Goal: Use online tool/utility: Use online tool/utility

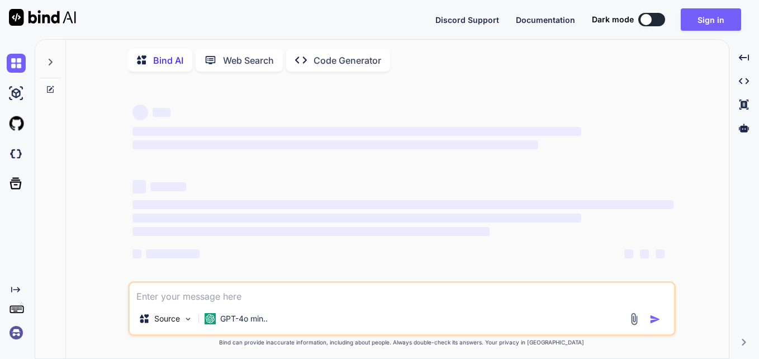
type textarea "x"
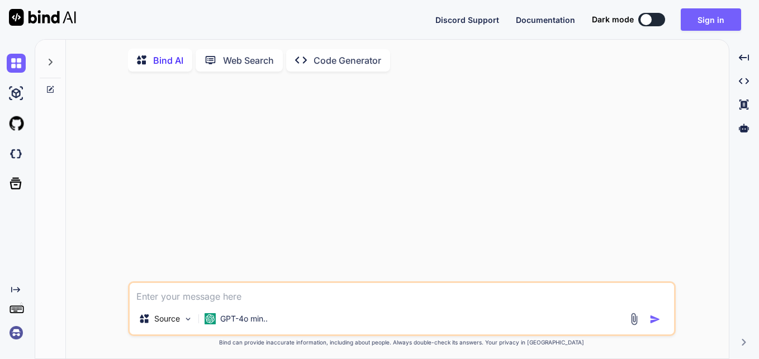
click at [170, 294] on textarea at bounding box center [402, 293] width 544 height 20
paste textarea "{nodeData.fields !== undefined && nodeData.fields .filter((item) => { const sea…"
type textarea "{nodeData.fields !== undefined && nodeData.fields .filter((item) => { const sea…"
type textarea "x"
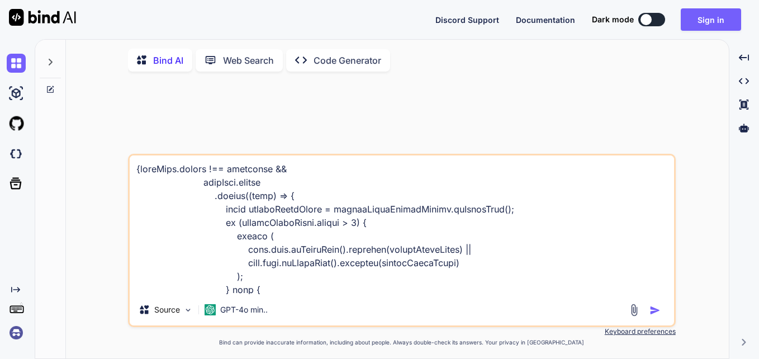
scroll to position [4346, 0]
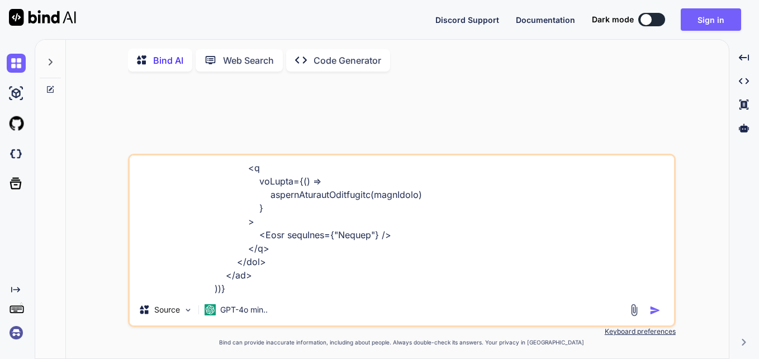
type textarea "{nodeData.fields !== undefined && nodeData.fields .filter((item) => { const sea…"
type textarea "x"
type textarea "{nodeData.fields !== undefined && nodeData.fields .filter((item) => { const sea…"
type textarea "x"
type textarea "{nodeData.fields !== undefined && nodeData.fields .filter((item) => { const sea…"
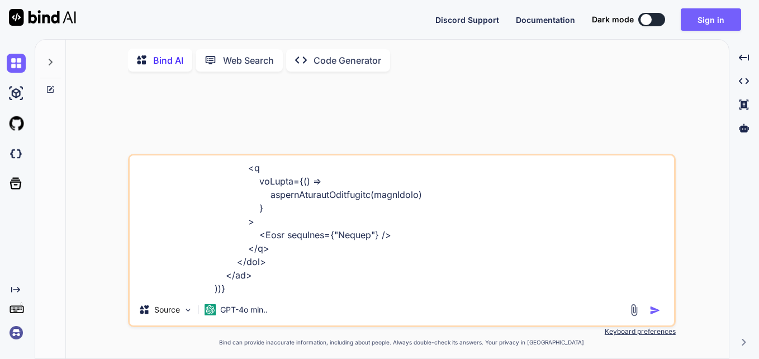
type textarea "x"
type textarea "{nodeData.fields !== undefined && nodeData.fields .filter((item) => { const sea…"
type textarea "x"
type textarea "{nodeData.fields !== undefined && nodeData.fields .filter((item) => { const sea…"
type textarea "x"
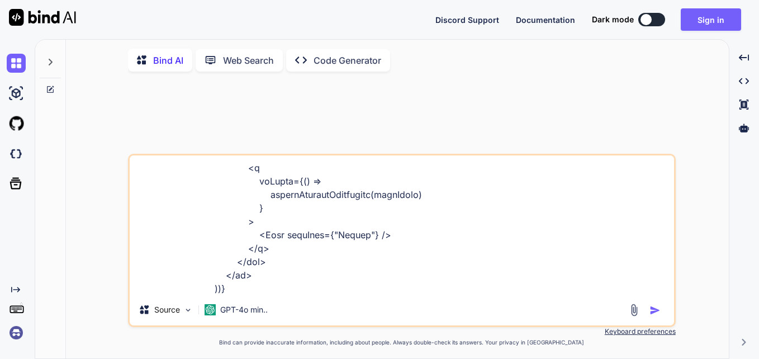
type textarea "{nodeData.fields !== undefined && nodeData.fields .filter((item) => { const sea…"
type textarea "x"
type textarea "{nodeData.fields !== undefined && nodeData.fields .filter((item) => { const sea…"
type textarea "x"
type textarea "{nodeData.fields !== undefined && nodeData.fields .filter((item) => { const sea…"
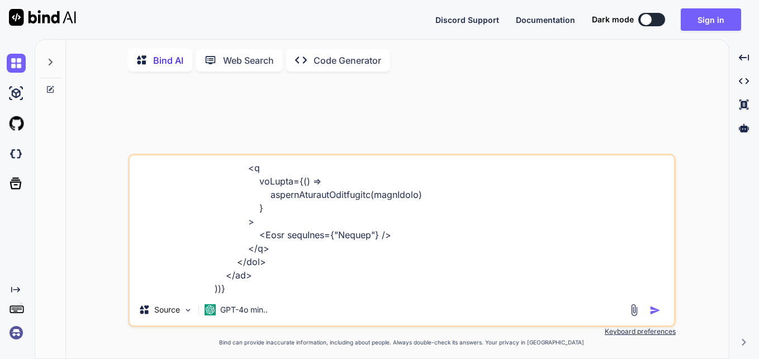
type textarea "x"
type textarea "{nodeData.fields !== undefined && nodeData.fields .filter((item) => { const sea…"
type textarea "x"
type textarea "{nodeData.fields !== undefined && nodeData.fields .filter((item) => { const sea…"
type textarea "x"
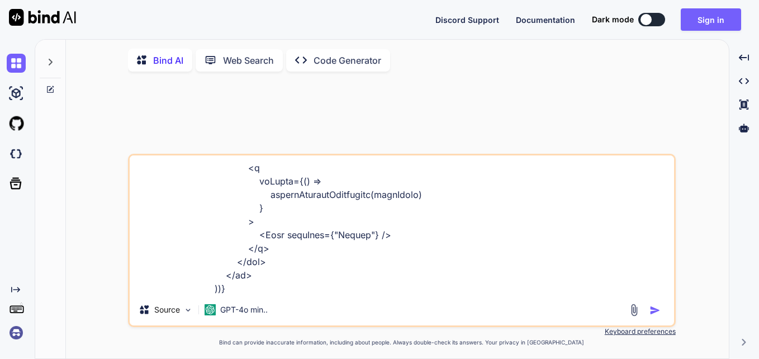
type textarea "{nodeData.fields !== undefined && nodeData.fields .filter((item) => { const sea…"
type textarea "x"
type textarea "{nodeData.fields !== undefined && nodeData.fields .filter((item) => { const sea…"
type textarea "x"
type textarea "{nodeData.fields !== undefined && nodeData.fields .filter((item) => { const sea…"
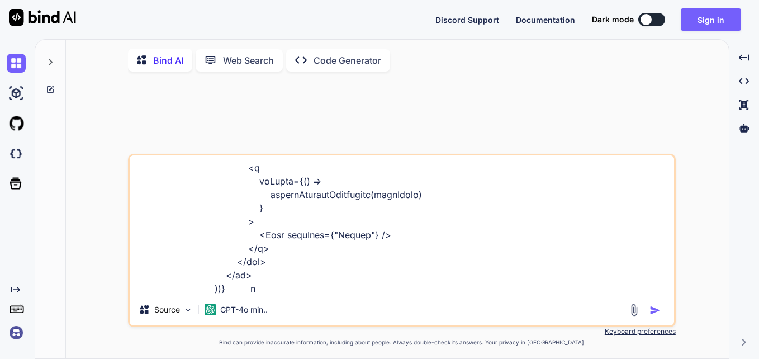
type textarea "x"
type textarea "{nodeData.fields !== undefined && nodeData.fields .filter((item) => { const sea…"
type textarea "x"
type textarea "{nodeData.fields !== undefined && nodeData.fields .filter((item) => { const sea…"
type textarea "x"
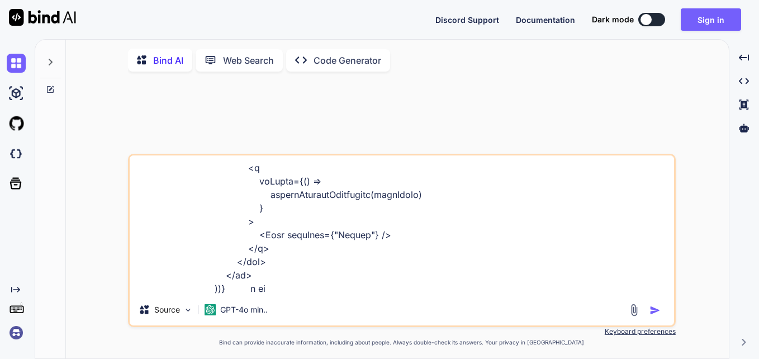
type textarea "{nodeData.fields !== undefined && nodeData.fields .filter((item) => { const sea…"
type textarea "x"
type textarea "{nodeData.fields !== undefined && nodeData.fields .filter((item) => { const sea…"
type textarea "x"
type textarea "{nodeData.fields !== undefined && nodeData.fields .filter((item) => { const sea…"
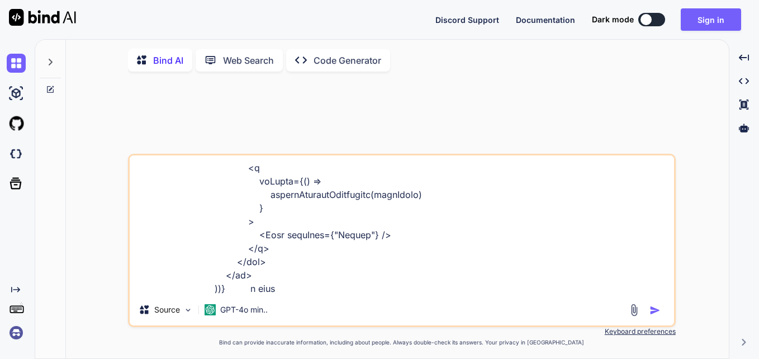
type textarea "x"
type textarea "{nodeData.fields !== undefined && nodeData.fields .filter((item) => { const sea…"
type textarea "x"
type textarea "{nodeData.fields !== undefined && nodeData.fields .filter((item) => { const sea…"
type textarea "x"
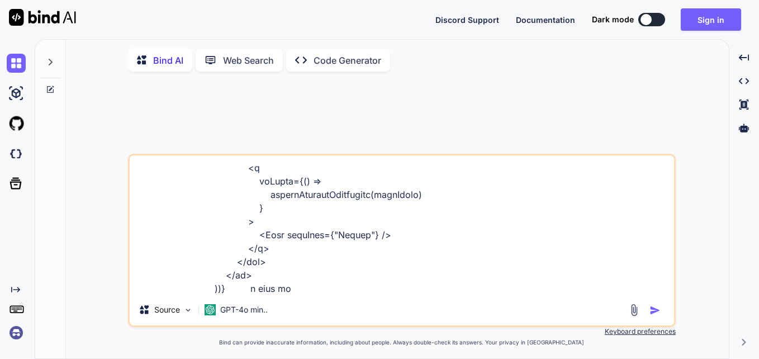
type textarea "{nodeData.fields !== undefined && nodeData.fields .filter((item) => { const sea…"
type textarea "x"
type textarea "{nodeData.fields !== undefined && nodeData.fields .filter((item) => { const sea…"
type textarea "x"
type textarea "{nodeData.fields !== undefined && nodeData.fields .filter((item) => { const sea…"
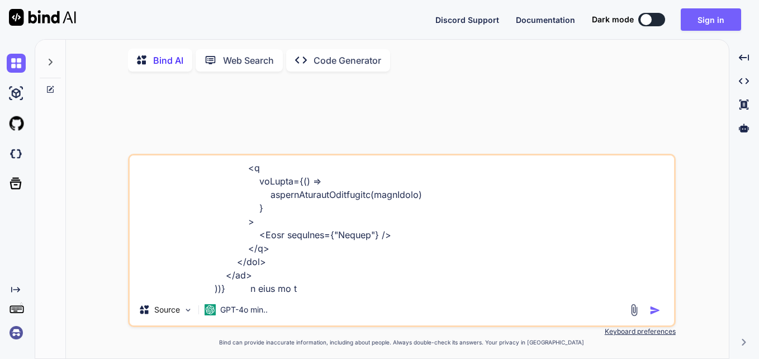
type textarea "x"
type textarea "{nodeData.fields !== undefined && nodeData.fields .filter((item) => { const sea…"
type textarea "x"
type textarea "{nodeData.fields !== undefined && nodeData.fields .filter((item) => { const sea…"
type textarea "x"
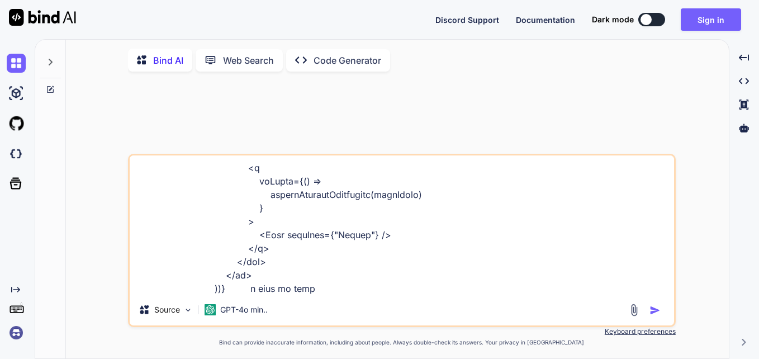
type textarea "{nodeData.fields !== undefined && nodeData.fields .filter((item) => { const sea…"
type textarea "x"
type textarea "{nodeData.fields !== undefined && nodeData.fields .filter((item) => { const sea…"
type textarea "x"
type textarea "{nodeData.fields !== undefined && nodeData.fields .filter((item) => { const sea…"
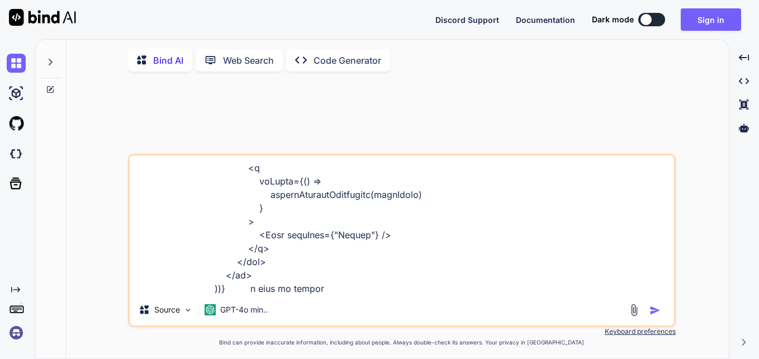
type textarea "x"
type textarea "{nodeData.fields !== undefined && nodeData.fields .filter((item) => { const sea…"
type textarea "x"
type textarea "{nodeData.fields !== undefined && nodeData.fields .filter((item) => { const sea…"
type textarea "x"
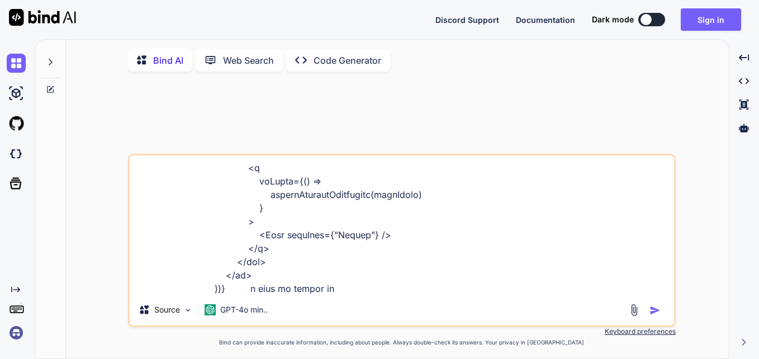
type textarea "{nodeData.fields !== undefined && nodeData.fields .filter((item) => { const sea…"
type textarea "x"
type textarea "{nodeData.fields !== undefined && nodeData.fields .filter((item) => { const sea…"
type textarea "x"
type textarea "{nodeData.fields !== undefined && nodeData.fields .filter((item) => { const sea…"
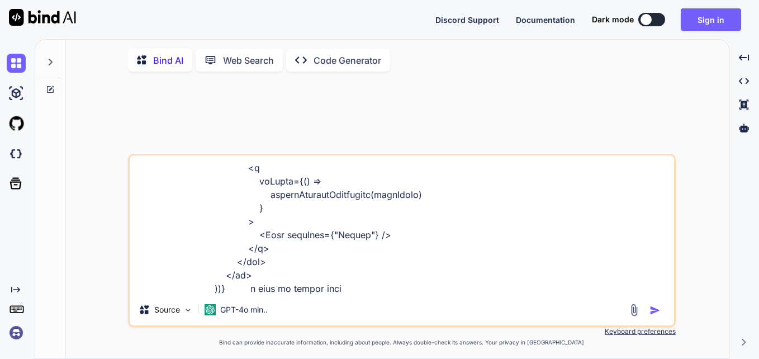
type textarea "x"
type textarea "{nodeData.fields !== undefined && nodeData.fields .filter((item) => { const sea…"
type textarea "x"
type textarea "{nodeData.fields !== undefined && nodeData.fields .filter((item) => { const sea…"
type textarea "x"
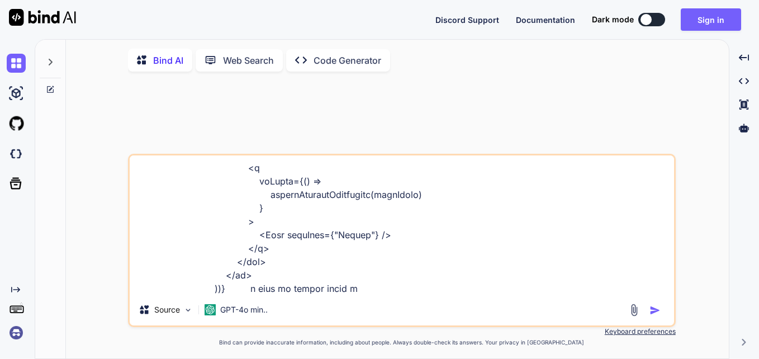
type textarea "{nodeData.fields !== undefined && nodeData.fields .filter((item) => { const sea…"
type textarea "x"
type textarea "{nodeData.fields !== undefined && nodeData.fields .filter((item) => { const sea…"
type textarea "x"
type textarea "{nodeData.fields !== undefined && nodeData.fields .filter((item) => { const sea…"
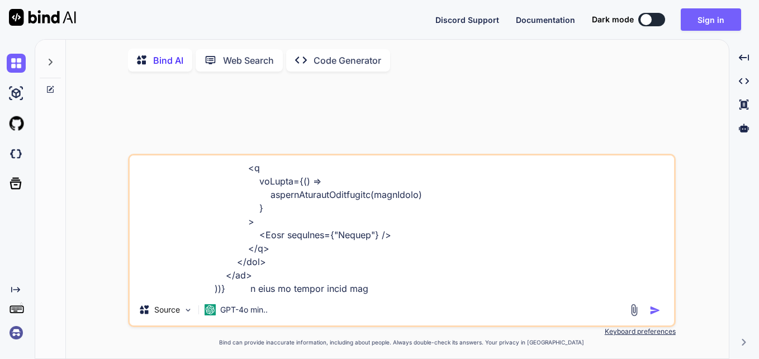
type textarea "x"
type textarea "{nodeData.fields !== undefined && nodeData.fields .filter((item) => { const sea…"
type textarea "x"
type textarea "{nodeData.fields !== undefined && nodeData.fields .filter((item) => { const sea…"
type textarea "x"
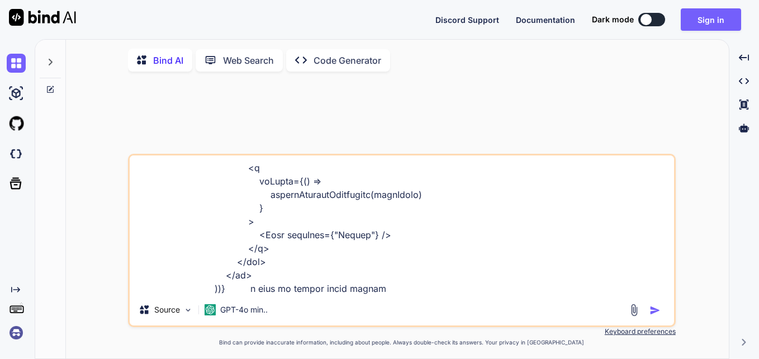
type textarea "{nodeData.fields !== undefined && nodeData.fields .filter((item) => { const sea…"
type textarea "x"
type textarea "{nodeData.fields !== undefined && nodeData.fields .filter((item) => { const sea…"
type textarea "x"
type textarea "{nodeData.fields !== undefined && nodeData.fields .filter((item) => { const sea…"
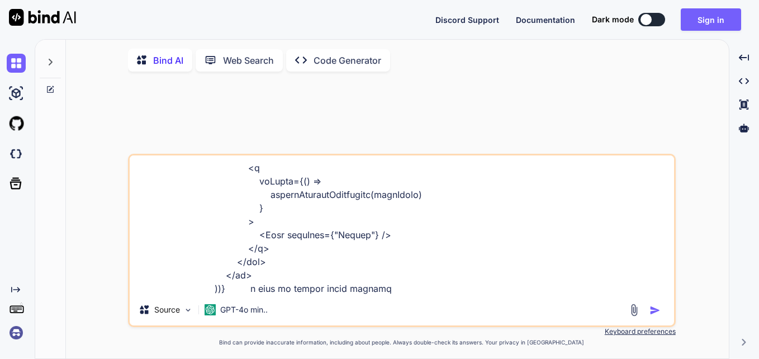
type textarea "x"
type textarea "{nodeData.fields !== undefined && nodeData.fields .filter((item) => { const sea…"
type textarea "x"
type textarea "{nodeData.fields !== undefined && nodeData.fields .filter((item) => { const sea…"
type textarea "x"
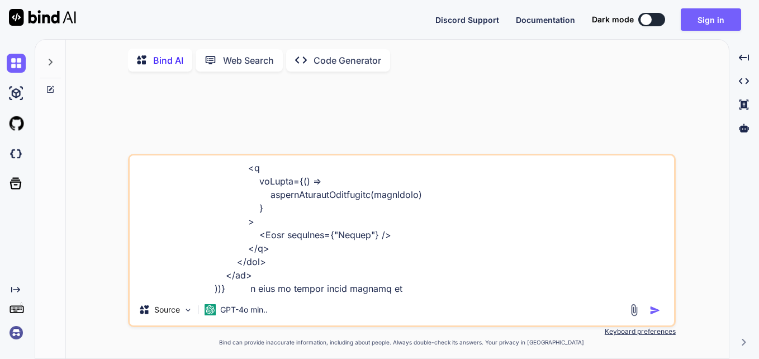
type textarea "{nodeData.fields !== undefined && nodeData.fields .filter((item) => { const sea…"
type textarea "x"
type textarea "{nodeData.fields !== undefined && nodeData.fields .filter((item) => { const sea…"
type textarea "x"
type textarea "{nodeData.fields !== undefined && nodeData.fields .filter((item) => { const sea…"
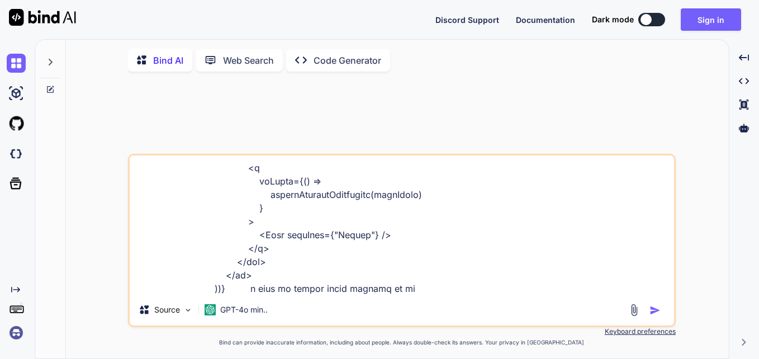
type textarea "x"
type textarea "{nodeData.fields !== undefined && nodeData.fields .filter((item) => { const sea…"
type textarea "x"
type textarea "{nodeData.fields !== undefined && nodeData.fields .filter((item) => { const sea…"
type textarea "x"
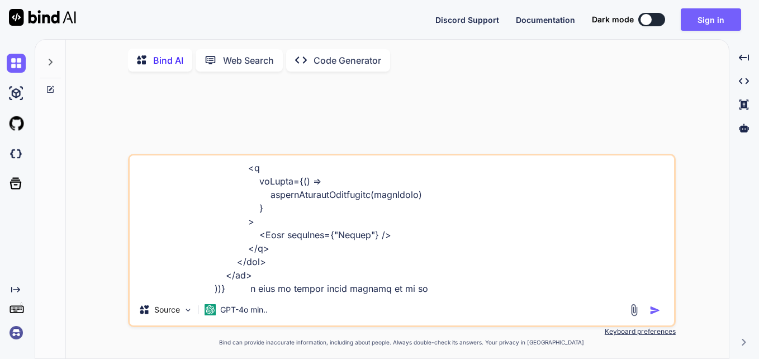
type textarea "{nodeData.fields !== undefined && nodeData.fields .filter((item) => { const sea…"
type textarea "x"
type textarea "{nodeData.fields !== undefined && nodeData.fields .filter((item) => { const sea…"
type textarea "x"
type textarea "{nodeData.fields !== undefined && nodeData.fields .filter((item) => { const sea…"
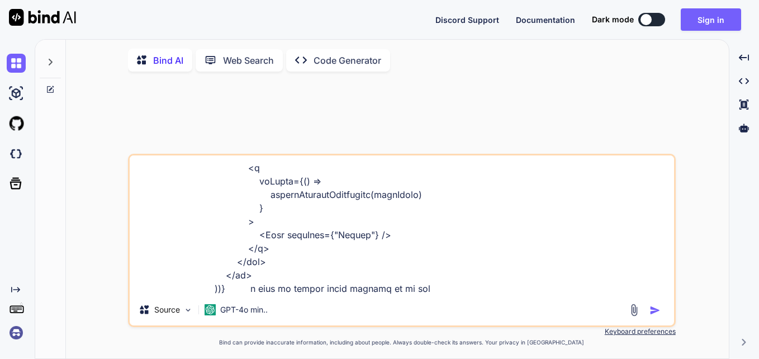
type textarea "x"
type textarea "{nodeData.fields !== undefined && nodeData.fields .filter((item) => { const sea…"
type textarea "x"
type textarea "{nodeData.fields !== undefined && nodeData.fields .filter((item) => { const sea…"
type textarea "x"
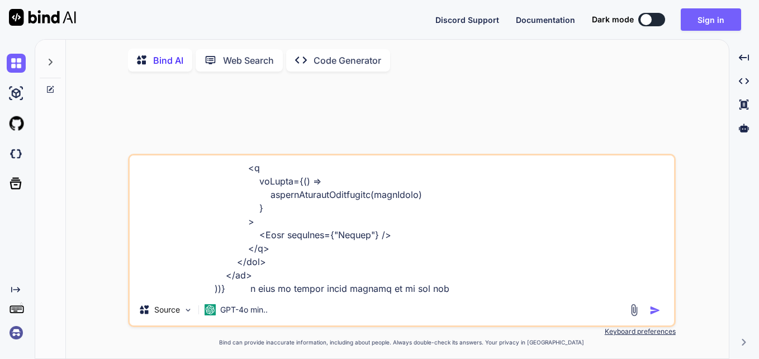
type textarea "{nodeData.fields !== undefined && nodeData.fields .filter((item) => { const sea…"
type textarea "x"
type textarea "{nodeData.fields !== undefined && nodeData.fields .filter((item) => { const sea…"
type textarea "x"
type textarea "{nodeData.fields !== undefined && nodeData.fields .filter((item) => { const sea…"
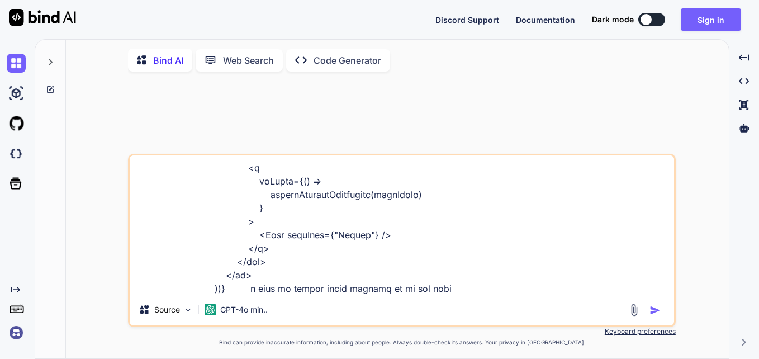
type textarea "x"
type textarea "{nodeData.fields !== undefined && nodeData.fields .filter((item) => { const sea…"
type textarea "x"
type textarea "{nodeData.fields !== undefined && nodeData.fields .filter((item) => { const sea…"
type textarea "x"
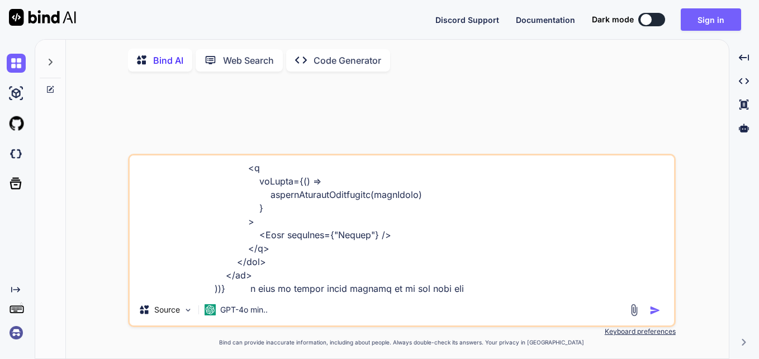
type textarea "{nodeData.fields !== undefined && nodeData.fields .filter((item) => { const sea…"
type textarea "x"
type textarea "{nodeData.fields !== undefined && nodeData.fields .filter((item) => { const sea…"
click at [656, 310] on img "button" at bounding box center [654, 310] width 11 height 11
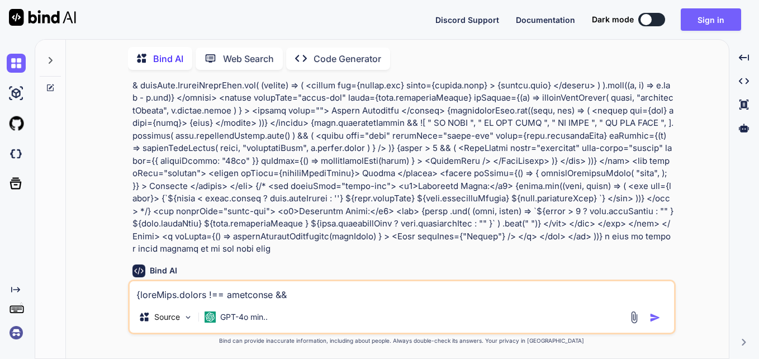
scroll to position [499, 0]
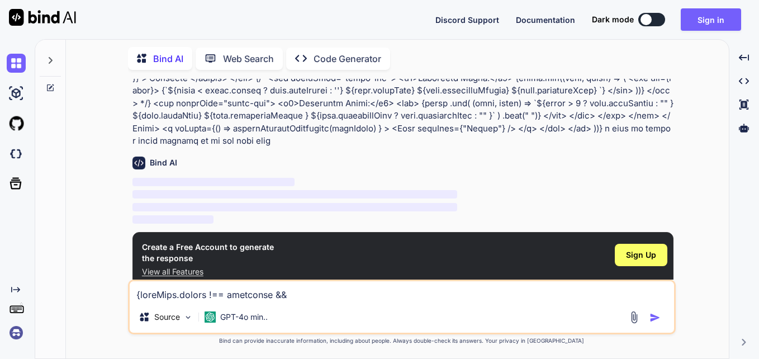
click at [354, 54] on p "Code Generator" at bounding box center [347, 58] width 68 height 13
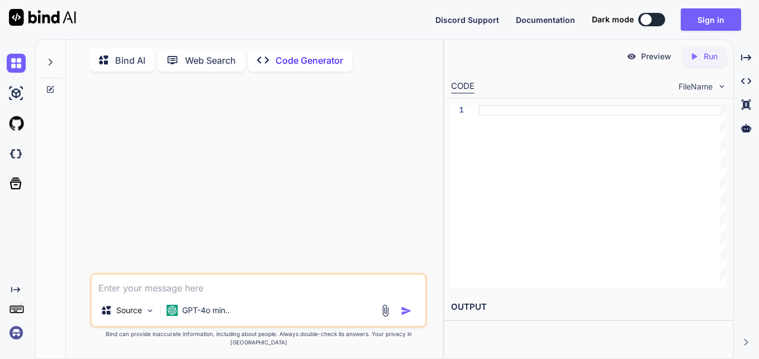
click at [115, 61] on p "Bind AI" at bounding box center [130, 60] width 30 height 13
click at [663, 15] on button at bounding box center [651, 19] width 27 height 13
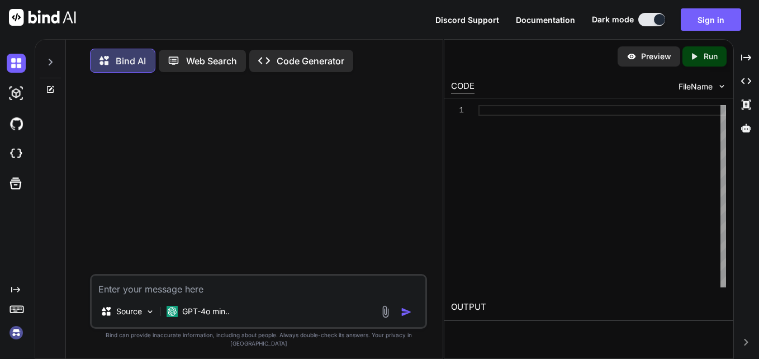
click at [660, 16] on div at bounding box center [659, 19] width 11 height 11
type textarea "x"
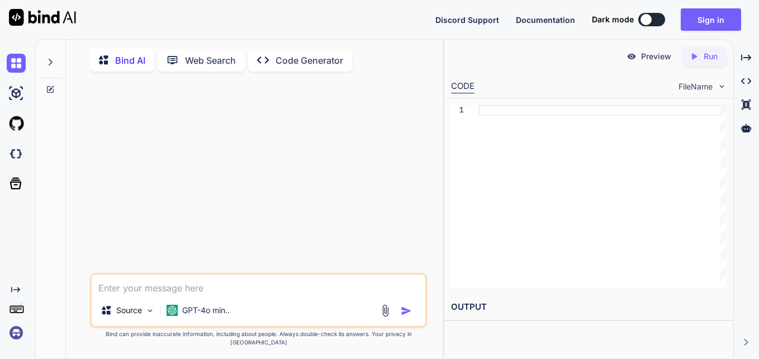
click at [140, 294] on textarea at bounding box center [259, 284] width 334 height 20
paste textarea "{nodeData.fields !== undefined && nodeData.fields .filter((item) => { const sea…"
type textarea "{nodeData.fields !== undefined && nodeData.fields .filter((item) => { const sea…"
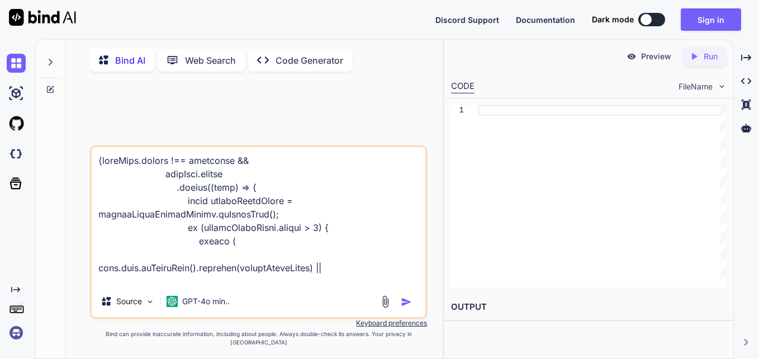
scroll to position [4561, 0]
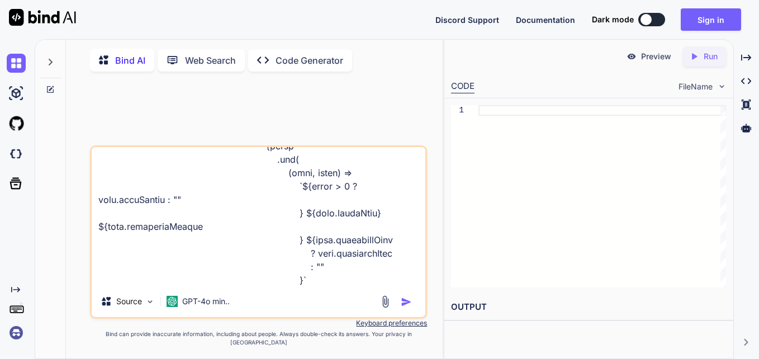
type textarea "x"
type textarea "{nodeData.fields !== undefined && nodeData.fields .filter((item) => { const sea…"
type textarea "x"
type textarea "{nodeData.fields !== undefined && nodeData.fields .filter((item) => { const sea…"
type textarea "x"
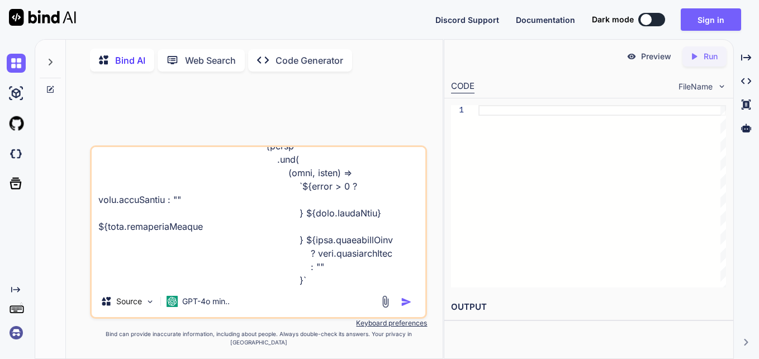
type textarea "{nodeData.fields !== undefined && nodeData.fields .filter((item) => { const sea…"
type textarea "x"
type textarea "{nodeData.fields !== undefined && nodeData.fields .filter((item) => { const sea…"
type textarea "x"
type textarea "{nodeData.fields !== undefined && nodeData.fields .filter((item) => { const sea…"
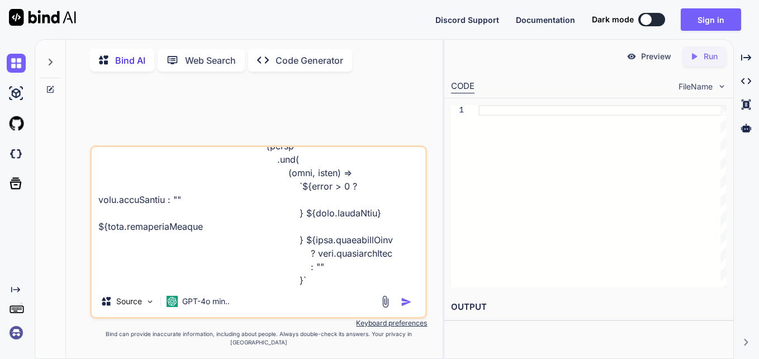
type textarea "x"
type textarea "{nodeData.fields !== undefined && nodeData.fields .filter((item) => { const sea…"
type textarea "x"
type textarea "{nodeData.fields !== undefined && nodeData.fields .filter((item) => { const sea…"
type textarea "x"
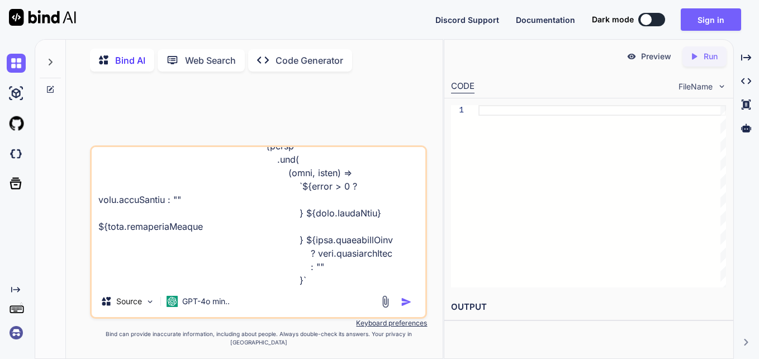
type textarea "{nodeData.fields !== undefined && nodeData.fields .filter((item) => { const sea…"
type textarea "x"
type textarea "{nodeData.fields !== undefined && nodeData.fields .filter((item) => { const sea…"
type textarea "x"
type textarea "{nodeData.fields !== undefined && nodeData.fields .filter((item) => { const sea…"
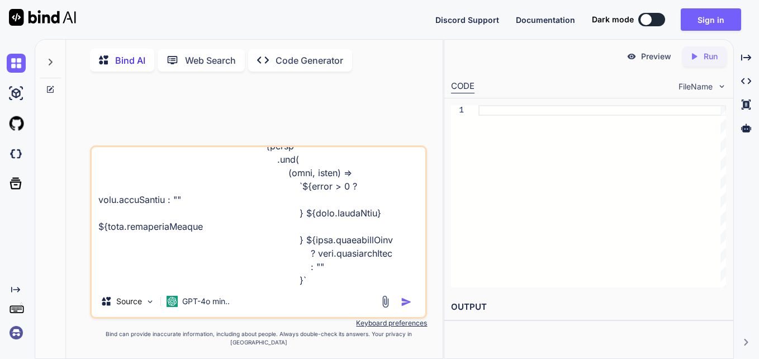
type textarea "x"
type textarea "{nodeData.fields !== undefined && nodeData.fields .filter((item) => { const sea…"
type textarea "x"
type textarea "{nodeData.fields !== undefined && nodeData.fields .filter((item) => { const sea…"
type textarea "x"
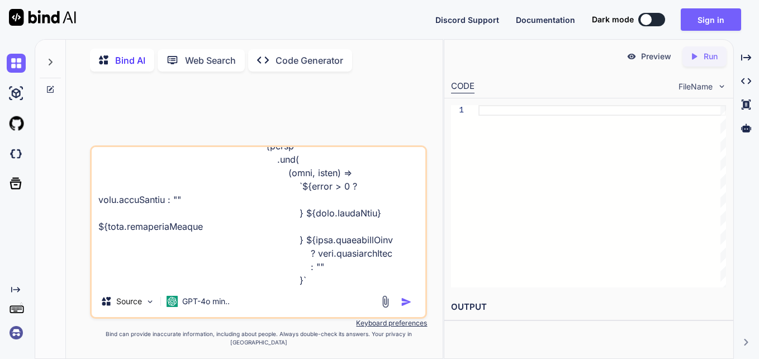
type textarea "{nodeData.fields !== undefined && nodeData.fields .filter((item) => { const sea…"
type textarea "x"
type textarea "{nodeData.fields !== undefined && nodeData.fields .filter((item) => { const sea…"
type textarea "x"
type textarea "{nodeData.fields !== undefined && nodeData.fields .filter((item) => { const sea…"
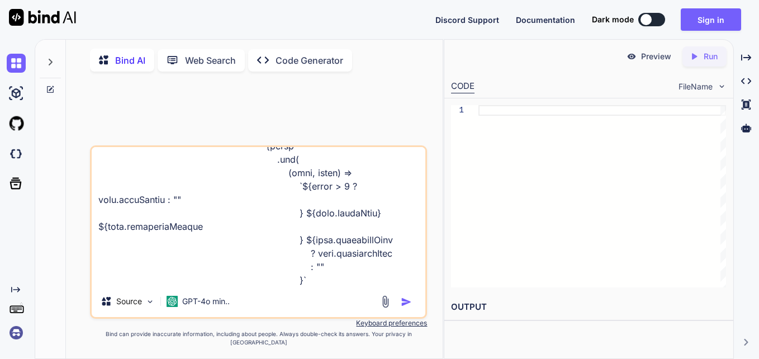
type textarea "x"
type textarea "{nodeData.fields !== undefined && nodeData.fields .filter((item) => { const sea…"
type textarea "x"
type textarea "{nodeData.fields !== undefined && nodeData.fields .filter((item) => { const sea…"
type textarea "x"
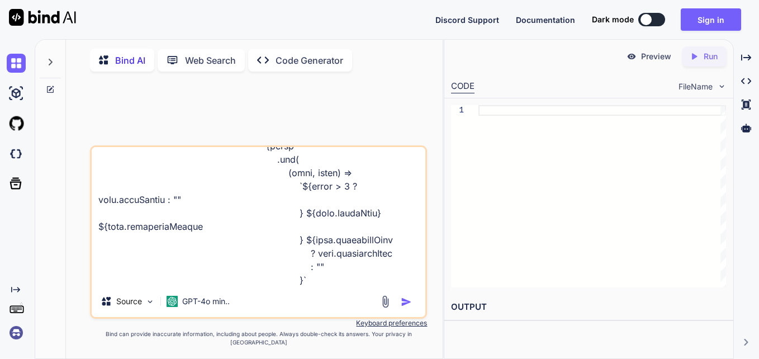
type textarea "{nodeData.fields !== undefined && nodeData.fields .filter((item) => { const sea…"
type textarea "x"
type textarea "{nodeData.fields !== undefined && nodeData.fields .filter((item) => { const sea…"
type textarea "x"
type textarea "{nodeData.fields !== undefined && nodeData.fields .filter((item) => { const sea…"
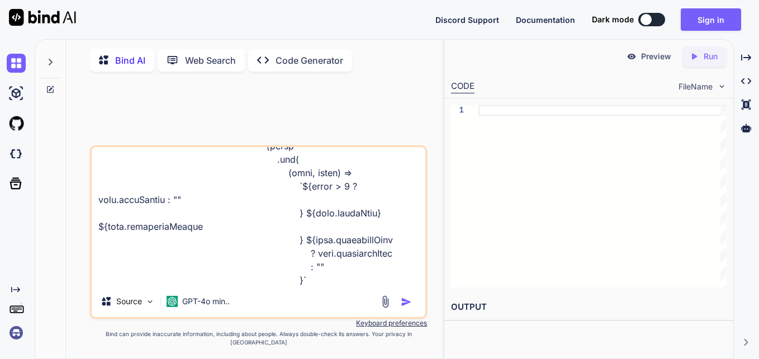
type textarea "x"
type textarea "{nodeData.fields !== undefined && nodeData.fields .filter((item) => { const sea…"
type textarea "x"
type textarea "{nodeData.fields !== undefined && nodeData.fields .filter((item) => { const sea…"
type textarea "x"
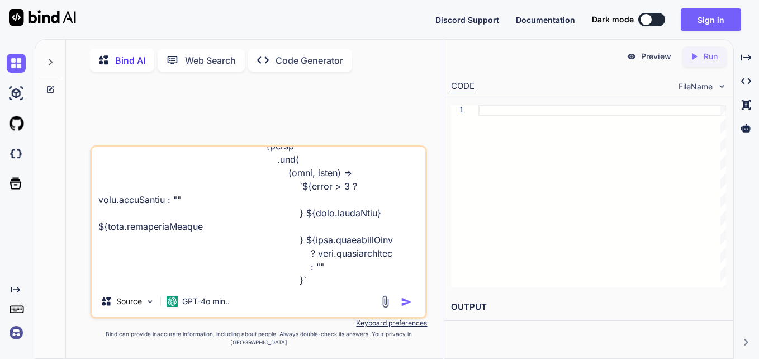
type textarea "{nodeData.fields !== undefined && nodeData.fields .filter((item) => { const sea…"
type textarea "x"
type textarea "{nodeData.fields !== undefined && nodeData.fields .filter((item) => { const sea…"
type textarea "x"
type textarea "{nodeData.fields !== undefined && nodeData.fields .filter((item) => { const sea…"
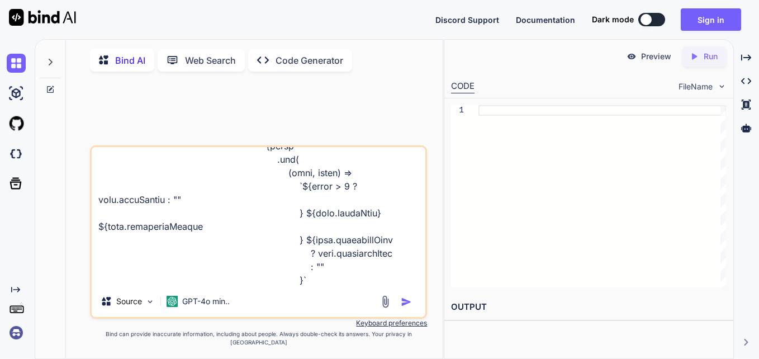
type textarea "x"
type textarea "{nodeData.fields !== undefined && nodeData.fields .filter((item) => { const sea…"
type textarea "x"
type textarea "{nodeData.fields !== undefined && nodeData.fields .filter((item) => { const sea…"
type textarea "x"
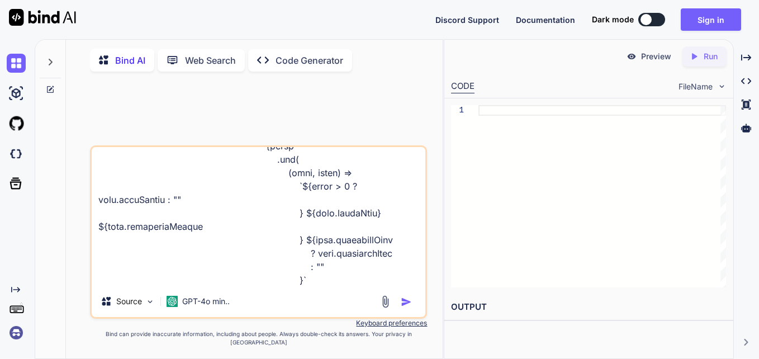
type textarea "{nodeData.fields !== undefined && nodeData.fields .filter((item) => { const sea…"
type textarea "x"
type textarea "{nodeData.fields !== undefined && nodeData.fields .filter((item) => { const sea…"
type textarea "x"
type textarea "{nodeData.fields !== undefined && nodeData.fields .filter((item) => { const sea…"
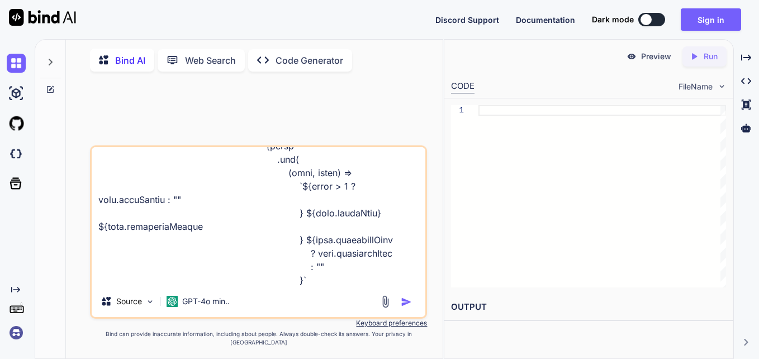
type textarea "x"
type textarea "{nodeData.fields !== undefined && nodeData.fields .filter((item) => { const sea…"
type textarea "x"
type textarea "{nodeData.fields !== undefined && nodeData.fields .filter((item) => { const sea…"
type textarea "x"
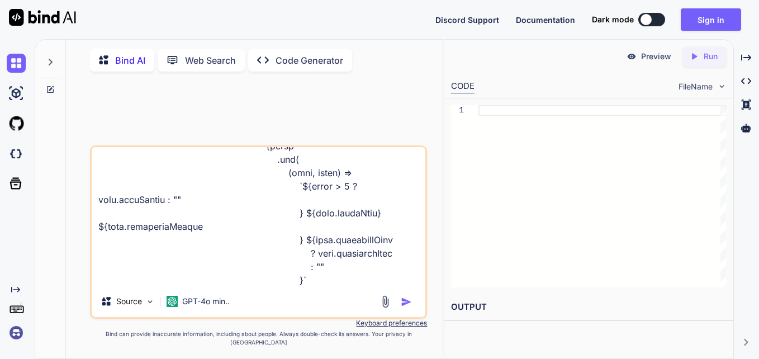
type textarea "{nodeData.fields !== undefined && nodeData.fields .filter((item) => { const sea…"
type textarea "x"
type textarea "{nodeData.fields !== undefined && nodeData.fields .filter((item) => { const sea…"
type textarea "x"
type textarea "{nodeData.fields !== undefined && nodeData.fields .filter((item) => { const sea…"
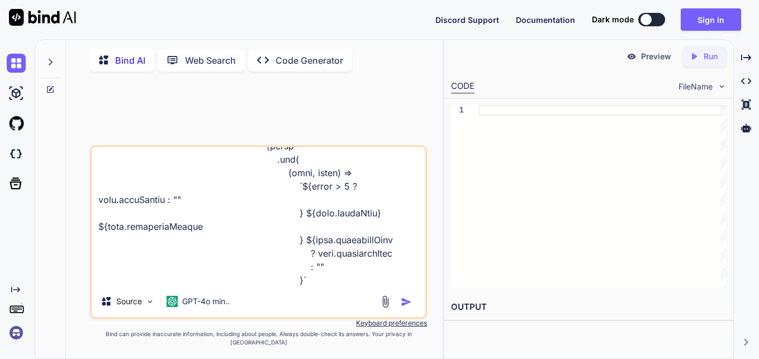
type textarea "x"
type textarea "{nodeData.fields !== undefined && nodeData.fields .filter((item) => { const sea…"
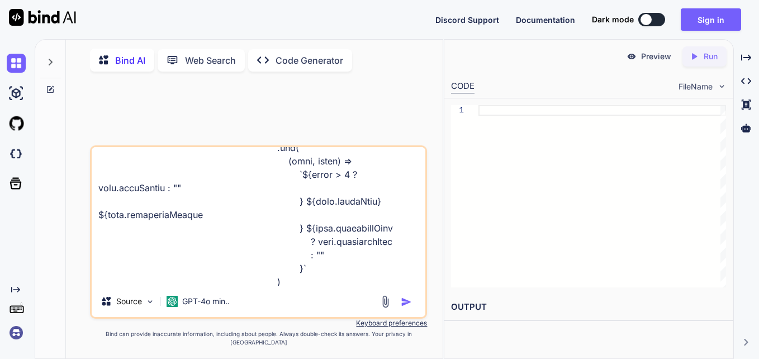
scroll to position [4575, 0]
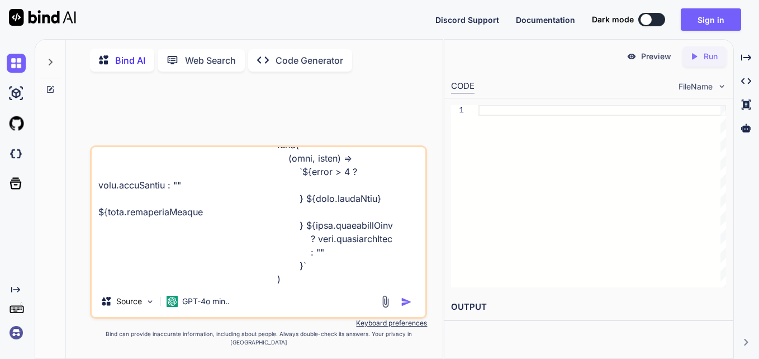
click at [406, 307] on img "button" at bounding box center [406, 301] width 11 height 11
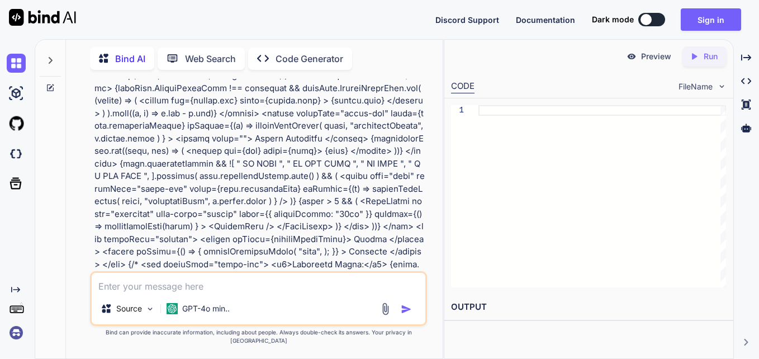
scroll to position [839, 0]
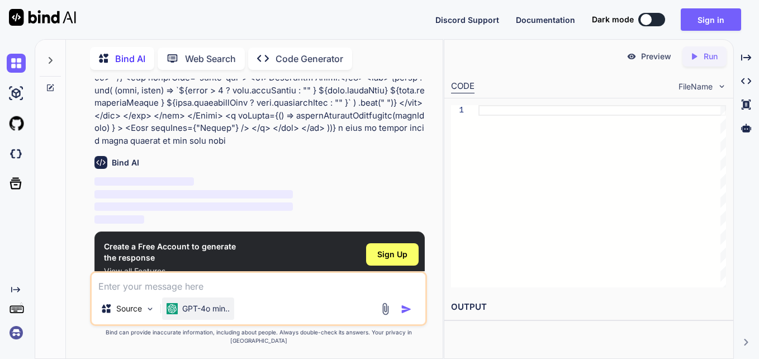
click at [216, 314] on p "GPT-4o min.." at bounding box center [205, 308] width 47 height 11
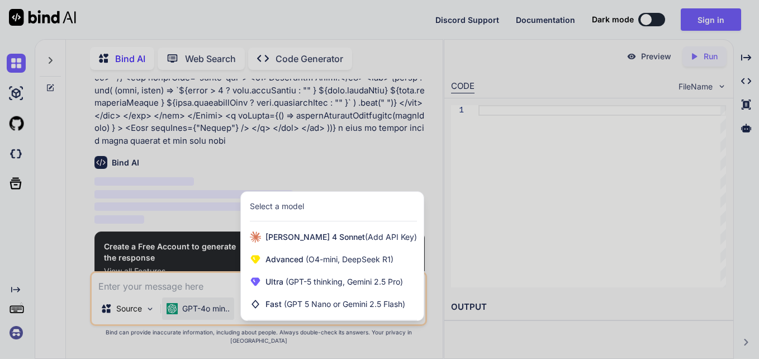
click at [216, 318] on div at bounding box center [379, 179] width 759 height 359
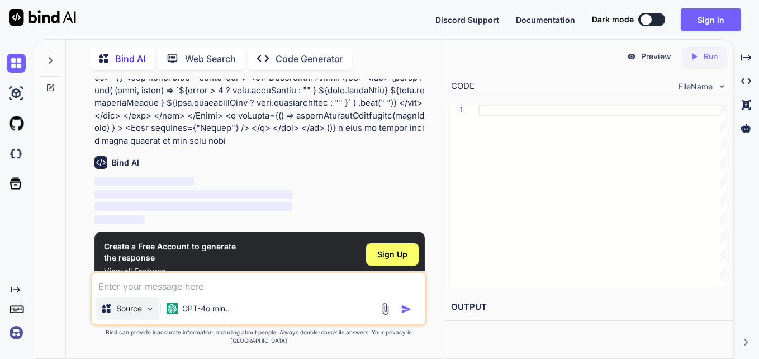
click at [132, 311] on p "Source" at bounding box center [129, 308] width 26 height 11
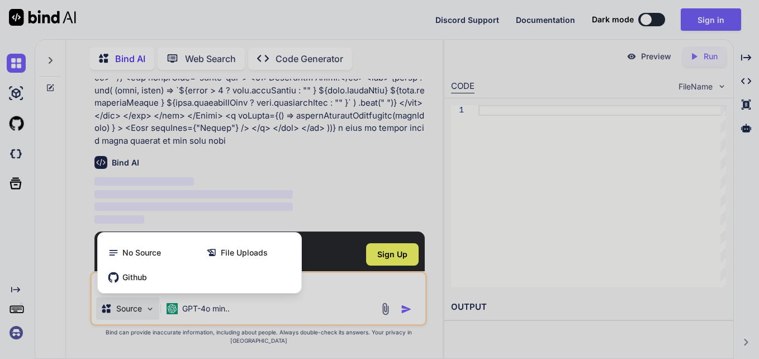
click at [132, 310] on div at bounding box center [379, 179] width 759 height 359
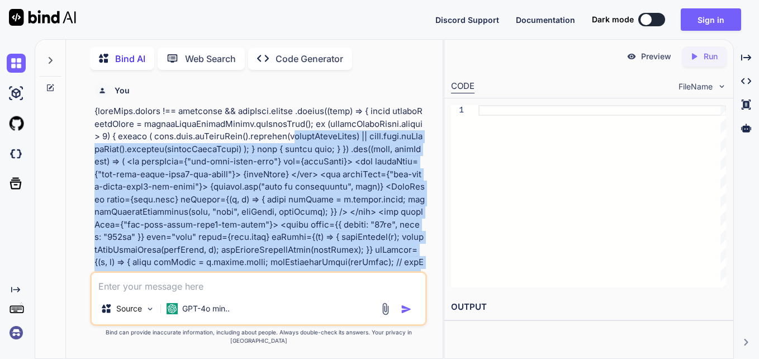
scroll to position [0, 0]
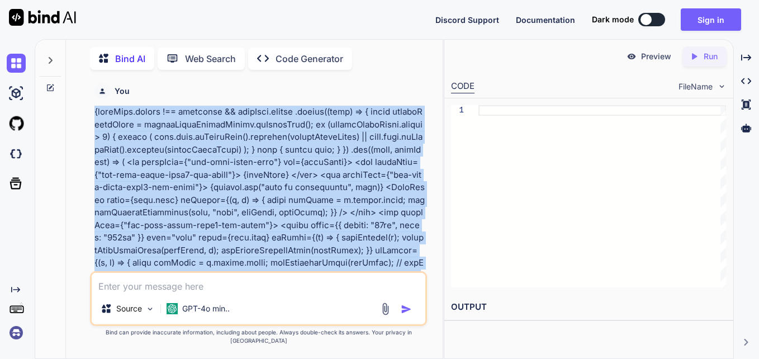
drag, startPoint x: 315, startPoint y: 129, endPoint x: 92, endPoint y: 115, distance: 223.9
click at [92, 115] on div "You Bind AI ‌ ‌ ‌ ‌ Create a Free Account to generate the response View all Fea…" at bounding box center [258, 218] width 337 height 279
copy p "{nodeData.fields !== undefined && nodeData.fields .filter((item) => { const sea…"
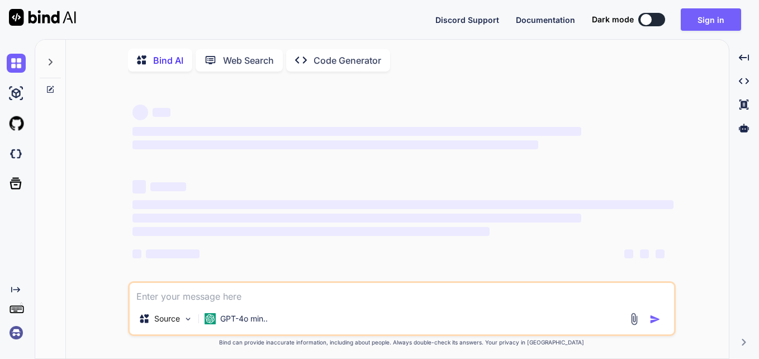
type textarea "x"
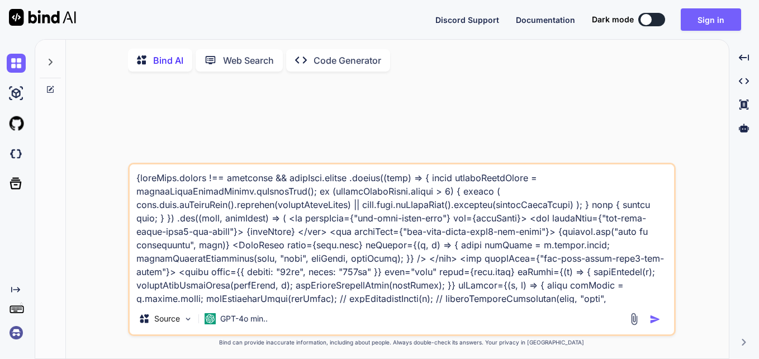
type textarea "{nodeData.fields !== undefined && nodeData.fields .filter((item) => { const sea…"
type textarea "x"
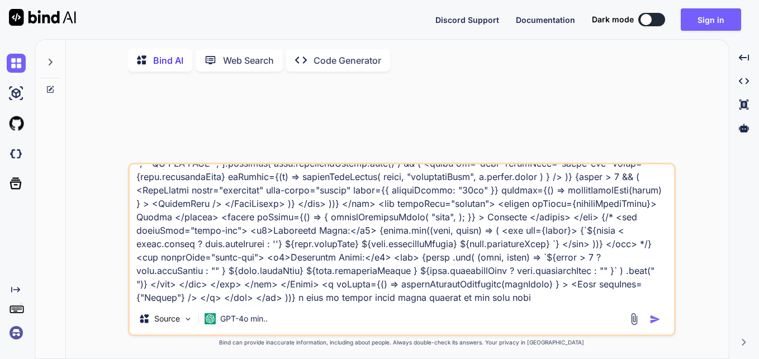
type textarea "{nodeData.fields !== undefined && nodeData.fields .filter((item) => { const sea…"
click at [652, 324] on img "button" at bounding box center [654, 318] width 11 height 11
type textarea "x"
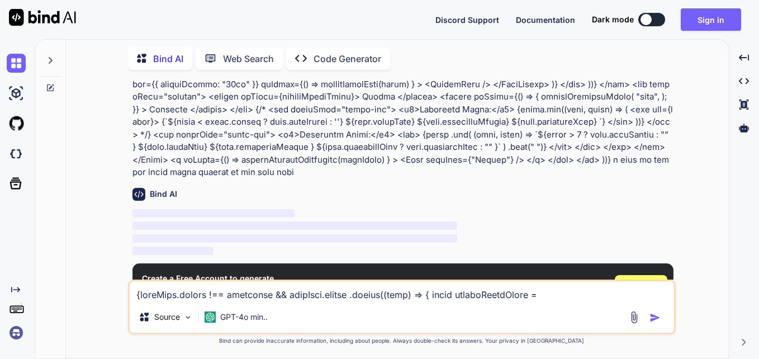
scroll to position [499, 0]
